Goal: Book appointment/travel/reservation

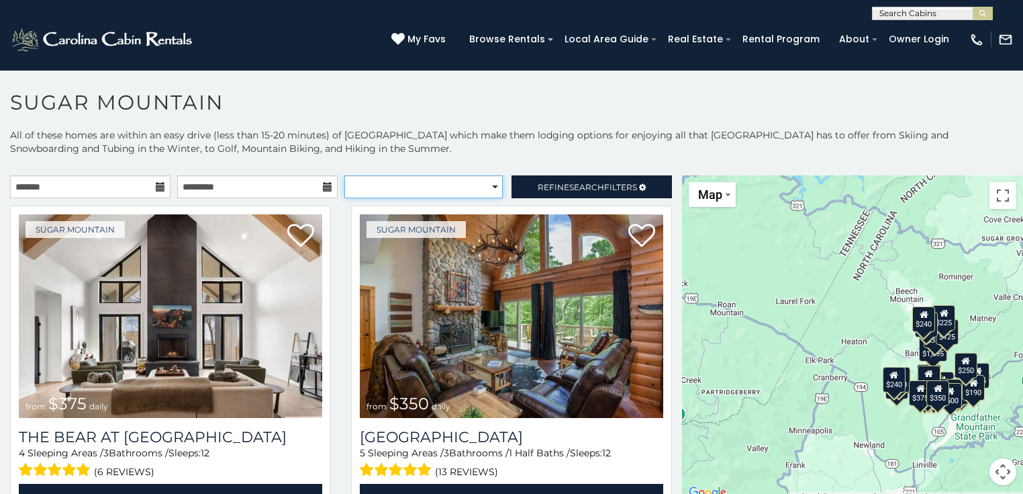
click at [387, 198] on select "**********" at bounding box center [423, 186] width 158 height 23
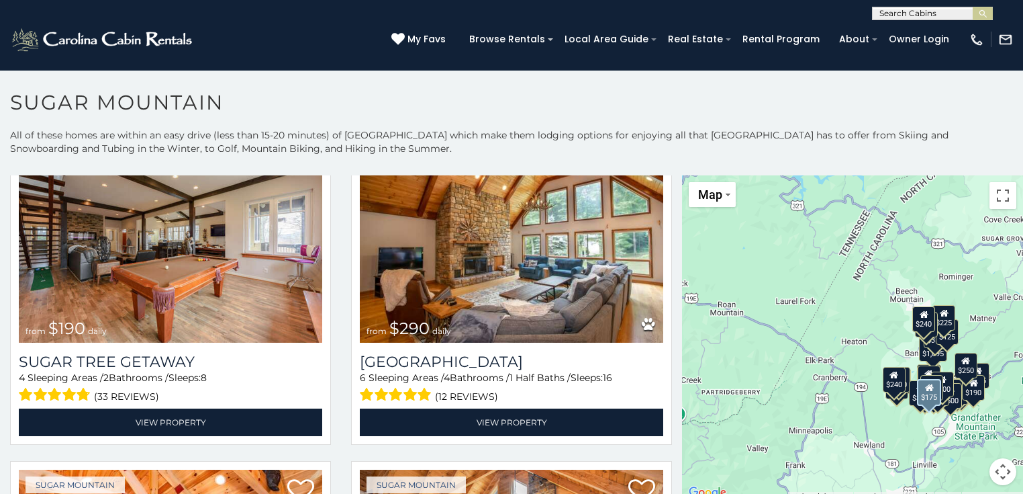
scroll to position [1504, 0]
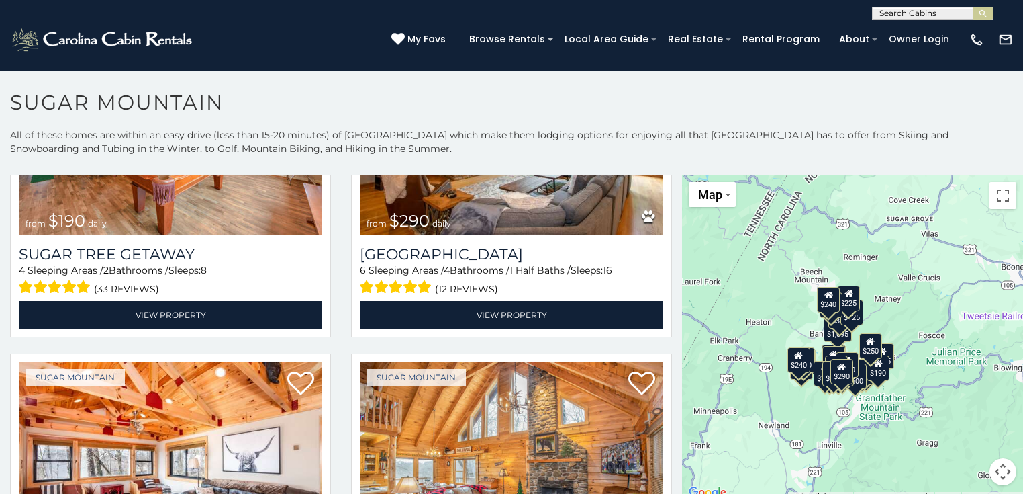
drag, startPoint x: 798, startPoint y: 340, endPoint x: 698, endPoint y: 320, distance: 101.5
click at [698, 320] on div "$375 $350 $350 $200 $375 $195 $265 $175 $190 $290 $155 $175 $345 $1,095 $195 $2…" at bounding box center [852, 338] width 341 height 326
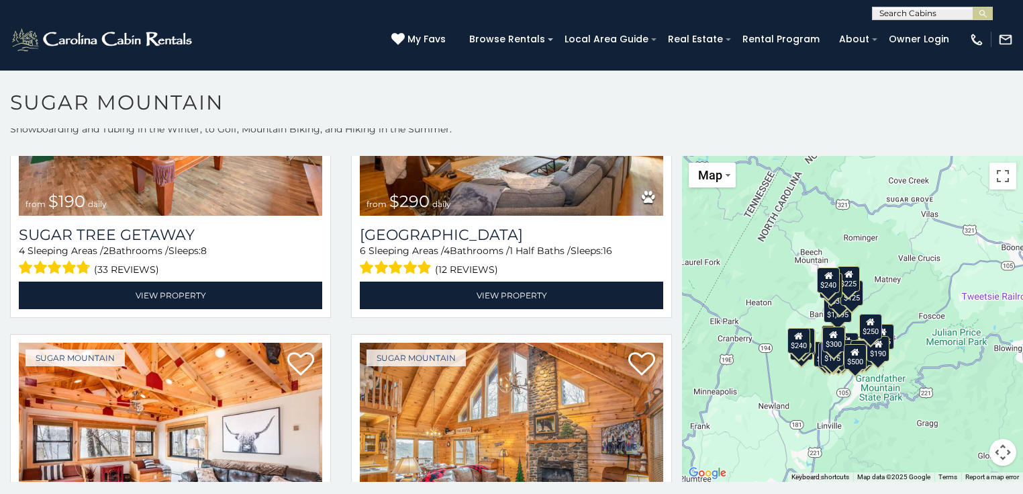
click at [807, 255] on div "$375 $350 $350 $200 $375 $195 $265 $175 $190 $290 $155 $175 $345 $1,095 $195 $2…" at bounding box center [852, 319] width 341 height 326
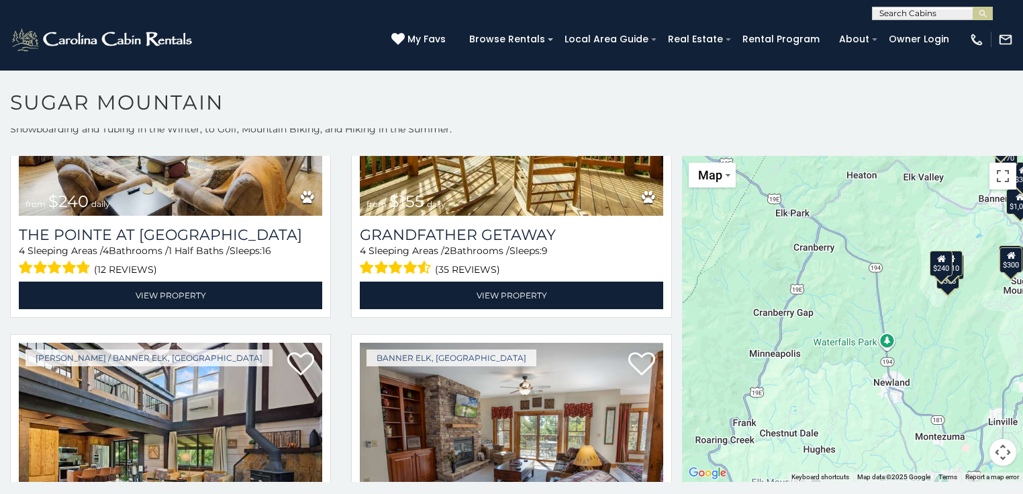
drag, startPoint x: 892, startPoint y: 418, endPoint x: 1048, endPoint y: 220, distance: 251.5
click at [1023, 220] on html "**********" at bounding box center [511, 250] width 1023 height 501
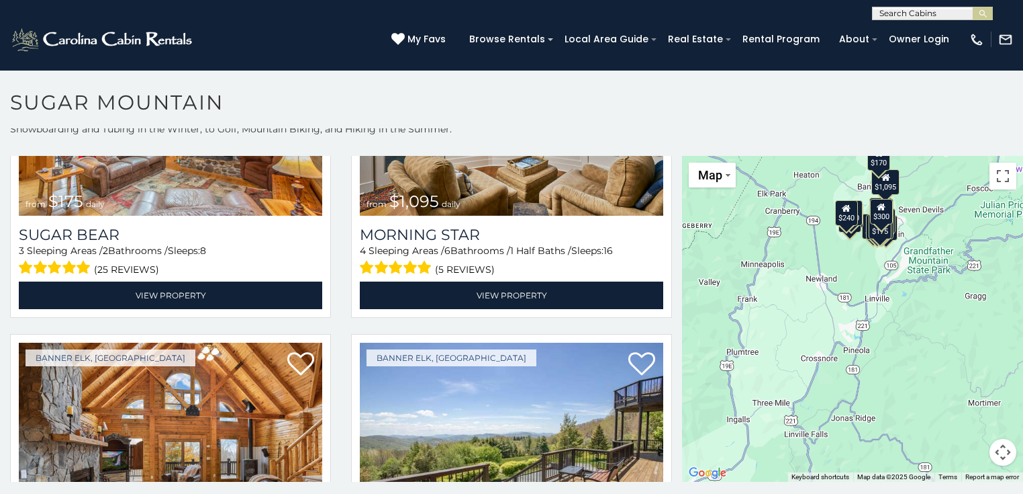
drag, startPoint x: 913, startPoint y: 414, endPoint x: 787, endPoint y: 234, distance: 220.4
click at [787, 234] on div "$375 $350 $375 $195 $265 $175 $190 $155 $175 $1,095 $225 $355 $300 $210 $240 $1…" at bounding box center [852, 319] width 341 height 326
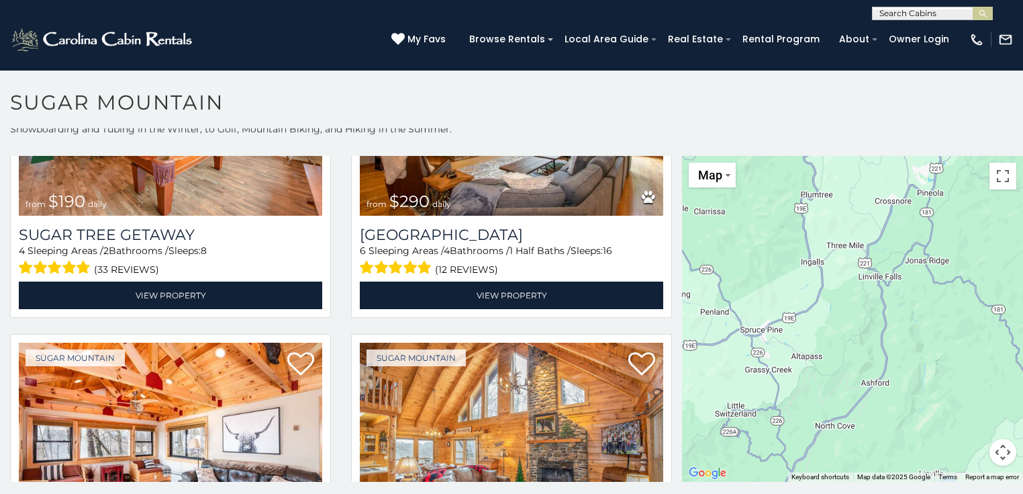
drag, startPoint x: 757, startPoint y: 412, endPoint x: 831, endPoint y: 254, distance: 175.1
click at [831, 254] on div "$375 $350 $350 $200 $375 $195 $265 $175 $190 $290 $155 $175 $345 $1,095 $195 $2…" at bounding box center [852, 319] width 341 height 326
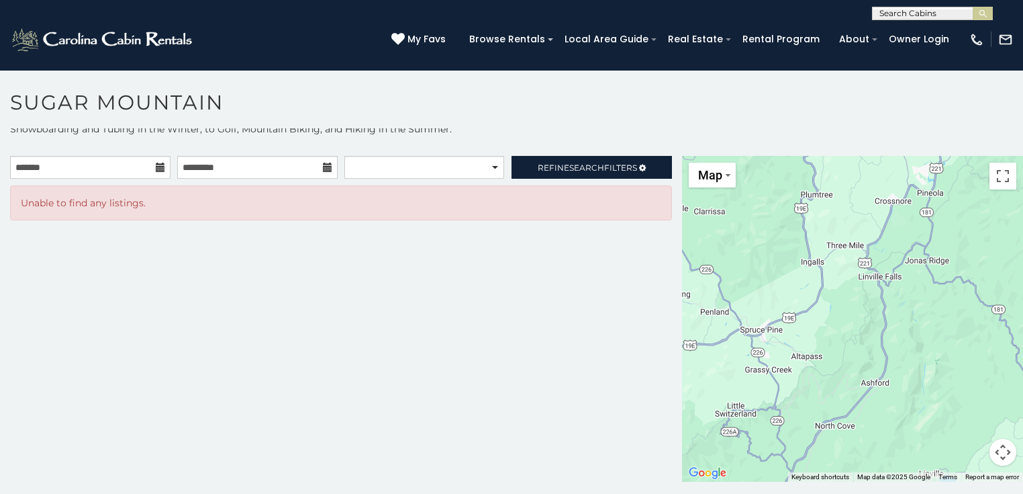
scroll to position [0, 0]
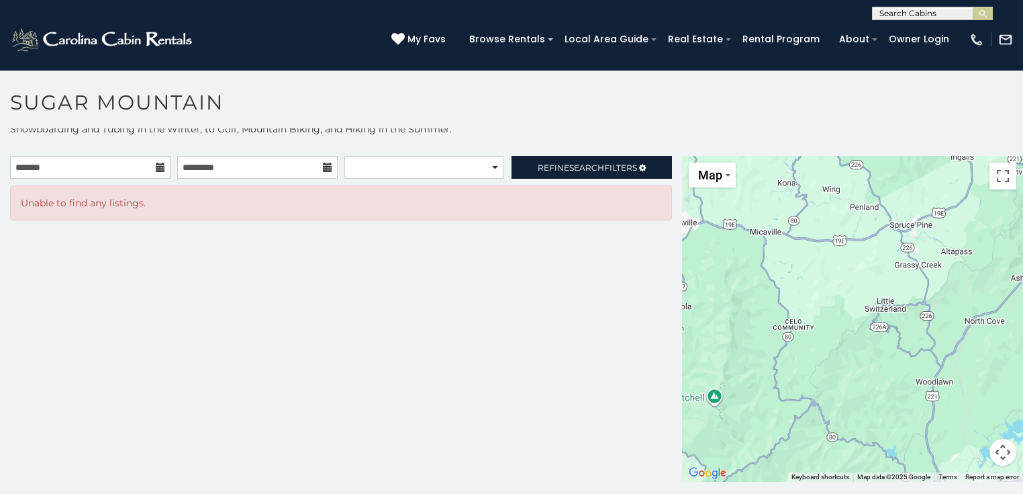
drag, startPoint x: 731, startPoint y: 369, endPoint x: 888, endPoint y: 261, distance: 191.3
click at [888, 261] on div at bounding box center [852, 319] width 341 height 326
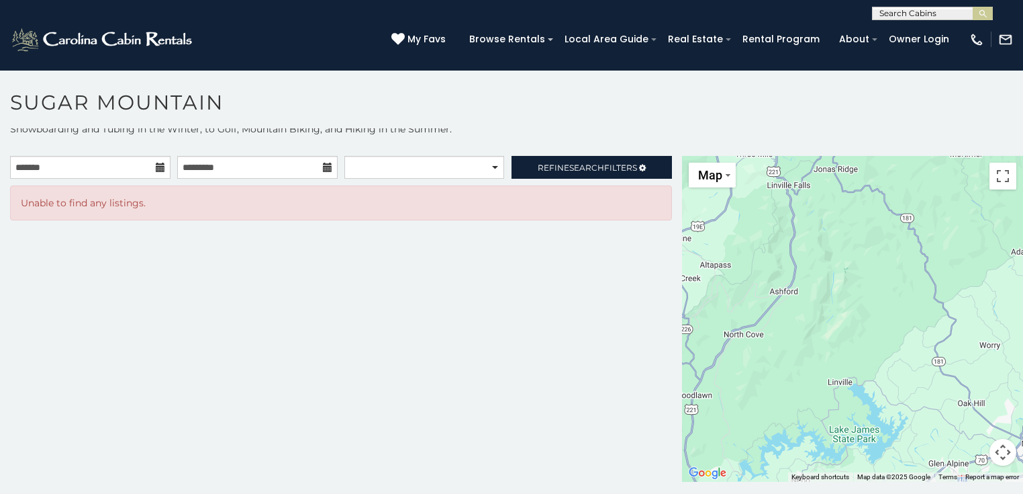
drag, startPoint x: 720, startPoint y: 329, endPoint x: 480, endPoint y: 343, distance: 240.1
click at [480, 156] on main "**********" at bounding box center [511, 156] width 1023 height 0
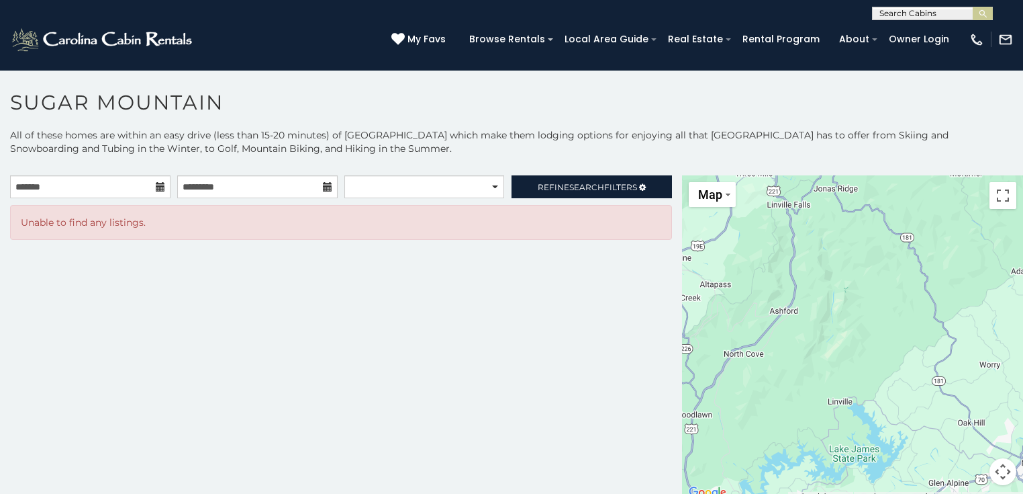
click at [870, 310] on div at bounding box center [852, 338] width 341 height 326
click at [870, 307] on div at bounding box center [852, 338] width 341 height 326
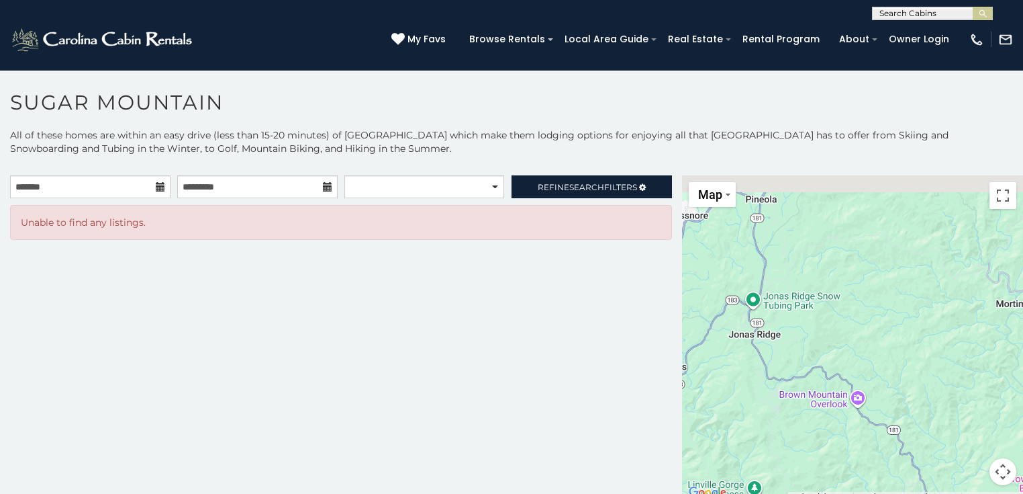
drag, startPoint x: 892, startPoint y: 266, endPoint x: 838, endPoint y: 514, distance: 254.2
click at [838, 493] on html "**********" at bounding box center [511, 250] width 1023 height 501
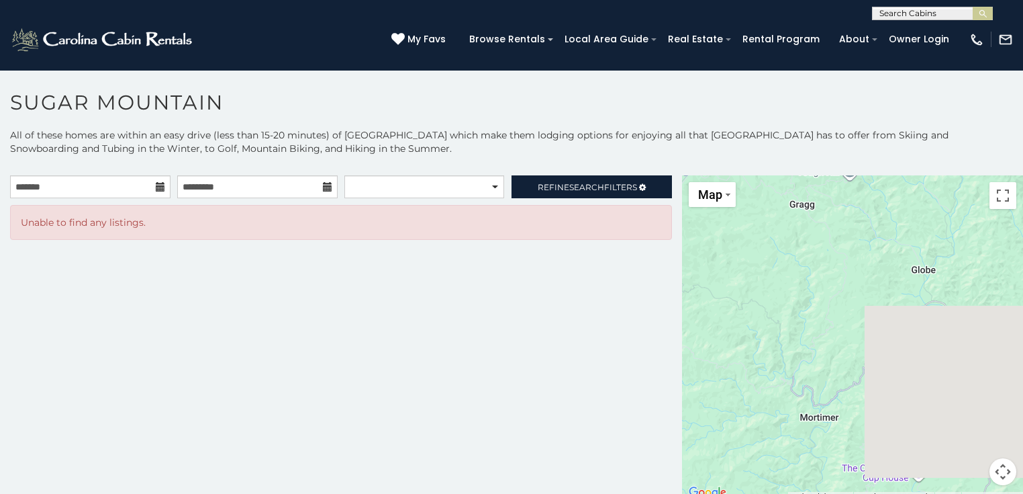
drag, startPoint x: 843, startPoint y: 350, endPoint x: 682, endPoint y: 477, distance: 205.1
click at [682, 475] on div at bounding box center [852, 338] width 341 height 326
